Goal: Information Seeking & Learning: Learn about a topic

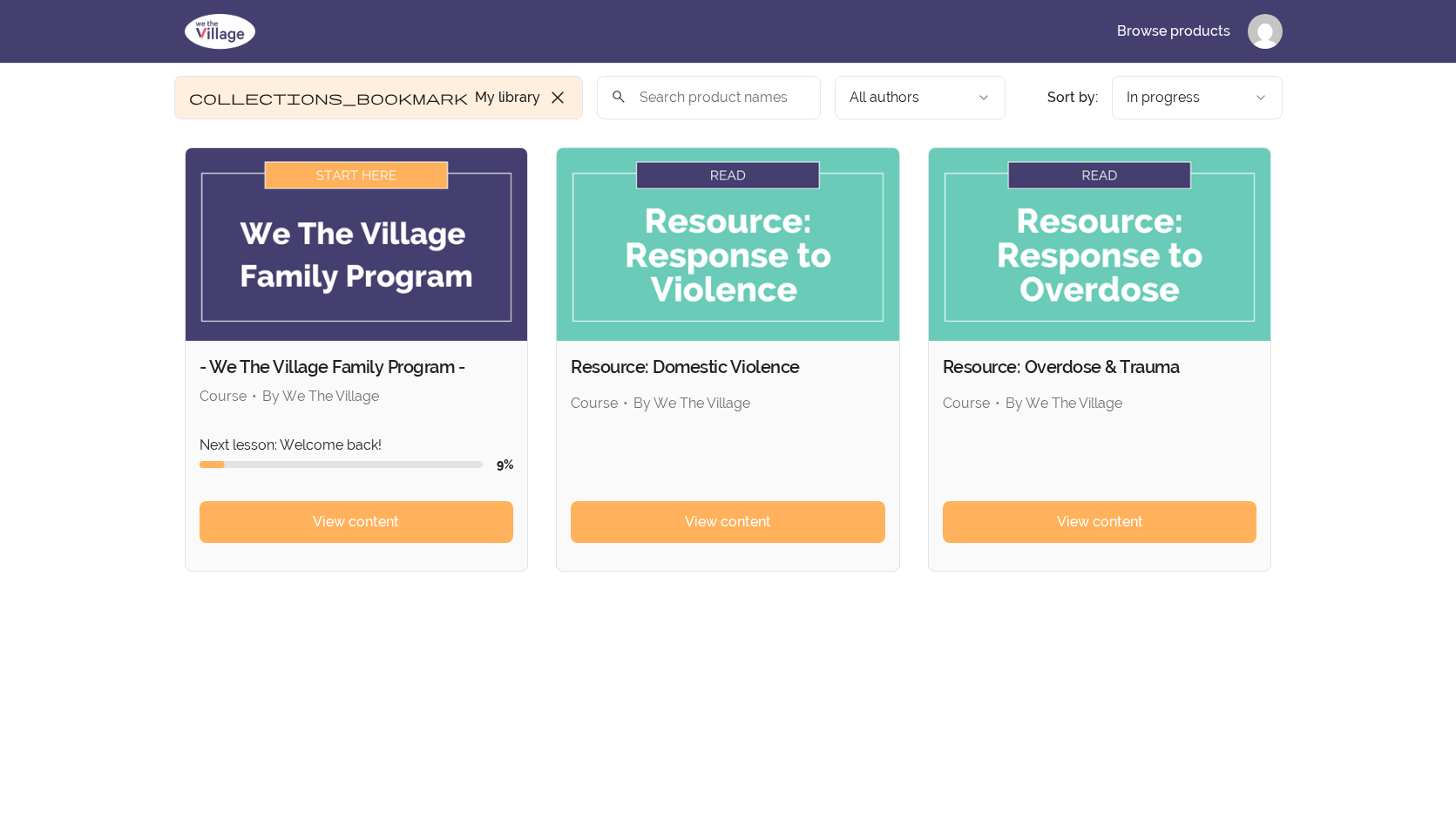
scroll to position [63, 0]
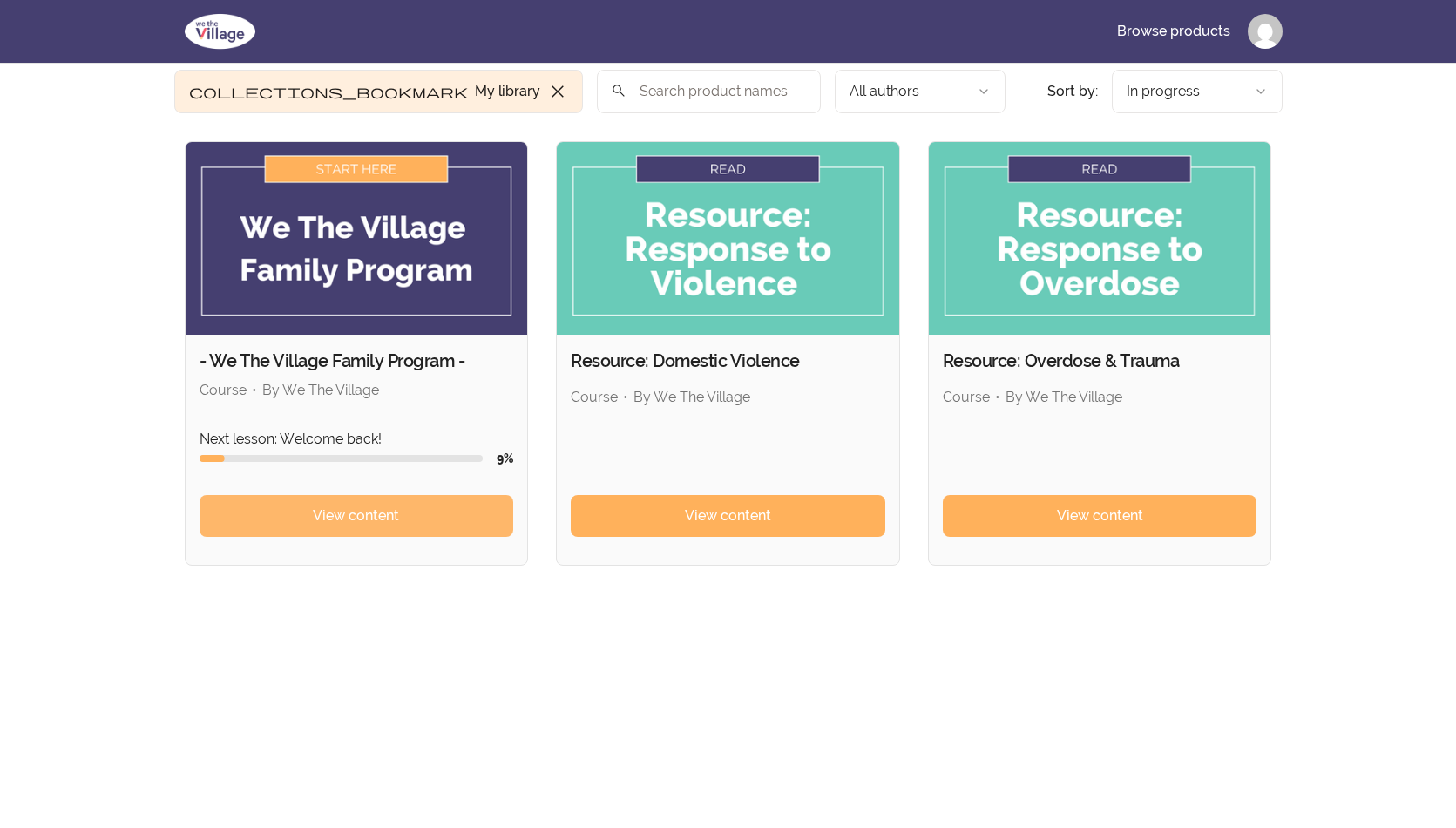
click at [313, 527] on span "View content" at bounding box center [356, 516] width 86 height 21
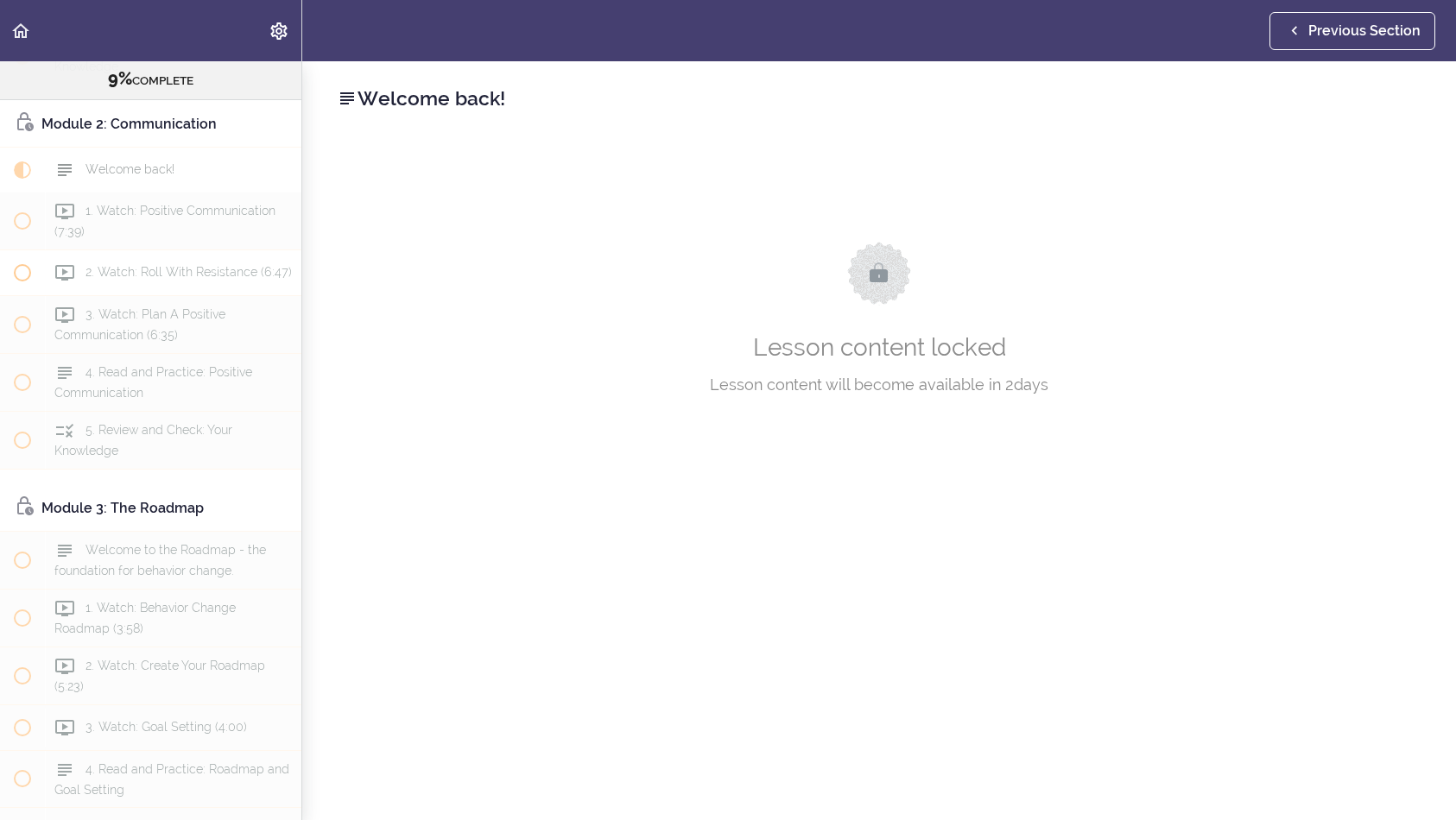
scroll to position [387, 0]
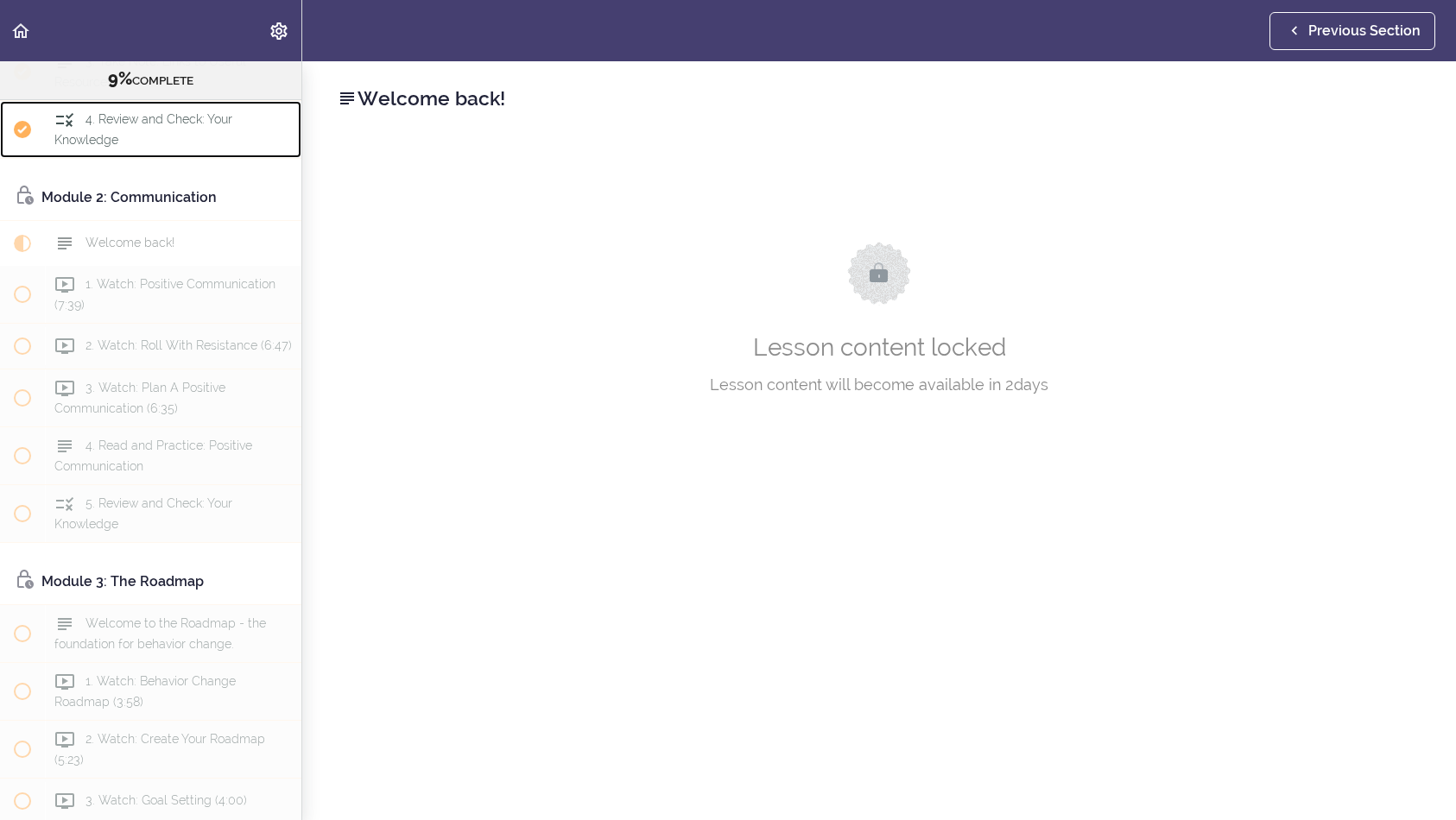
click at [116, 146] on span "4. Review and Check: Your Knowledge" at bounding box center [143, 129] width 178 height 34
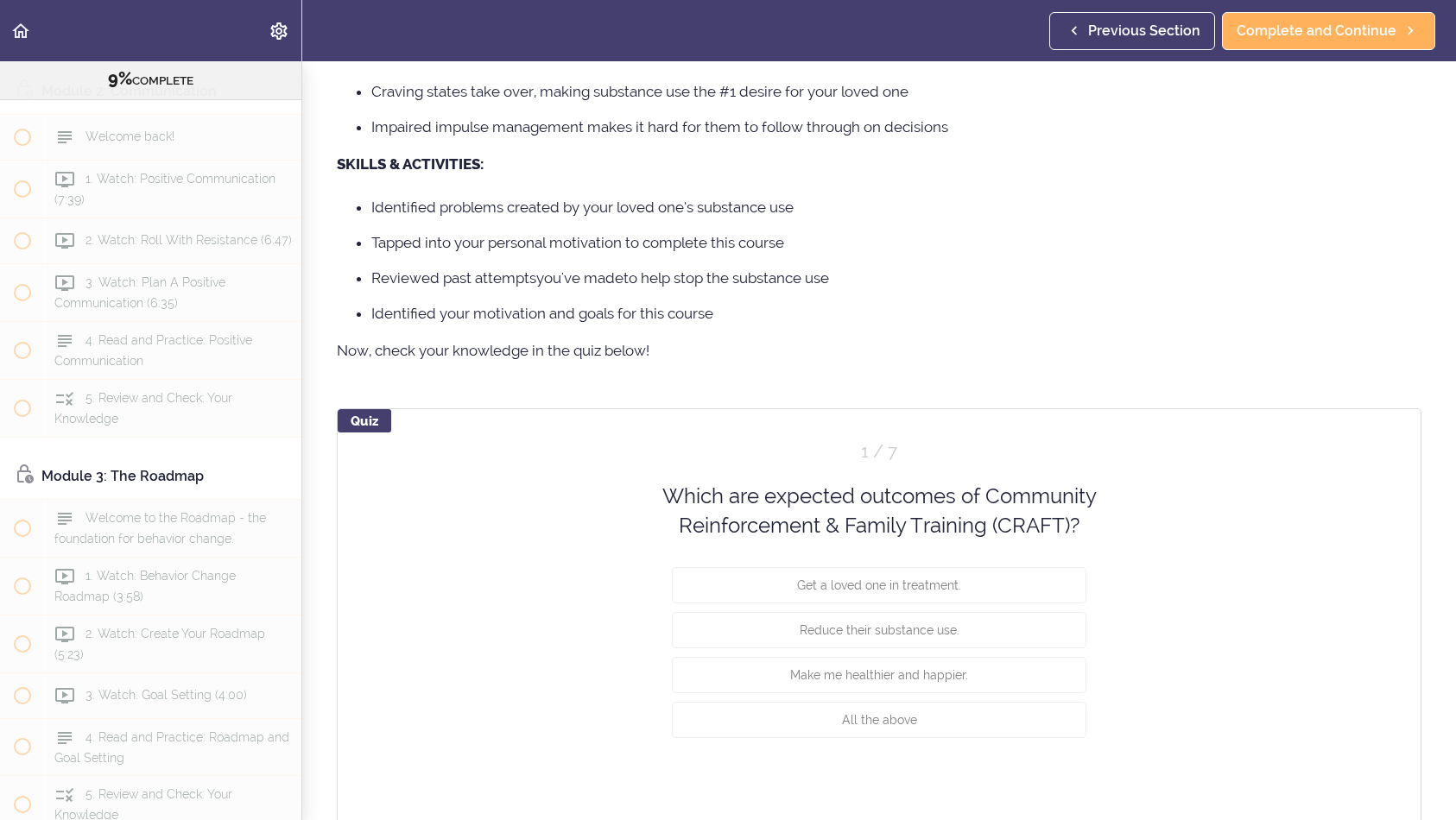
scroll to position [1116, 0]
